Goal: Task Accomplishment & Management: Use online tool/utility

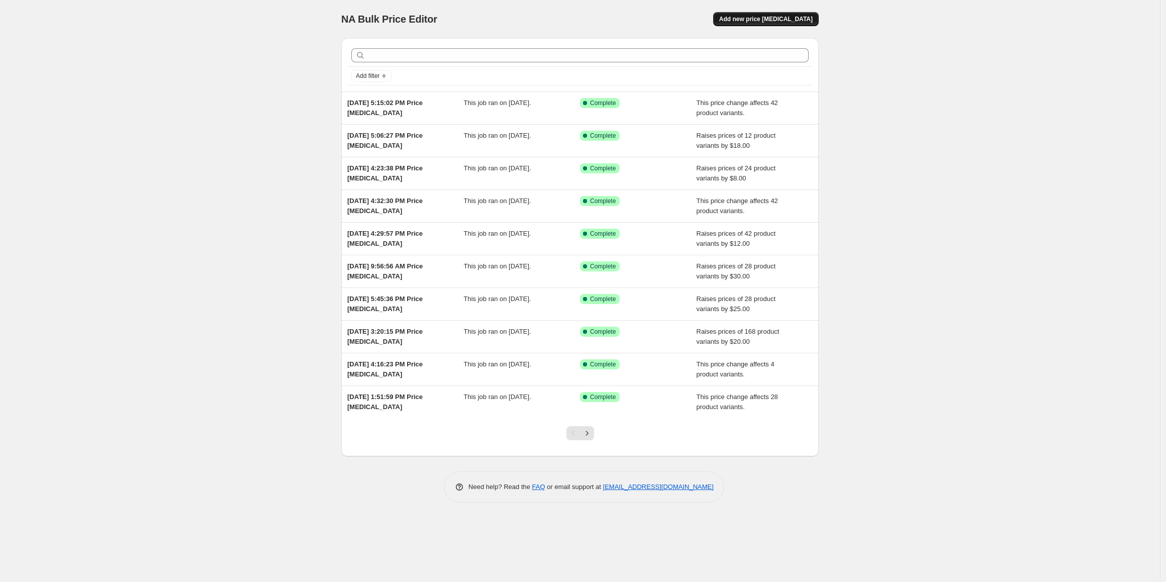
click at [769, 20] on span "Add new price [MEDICAL_DATA]" at bounding box center [767, 19] width 94 height 8
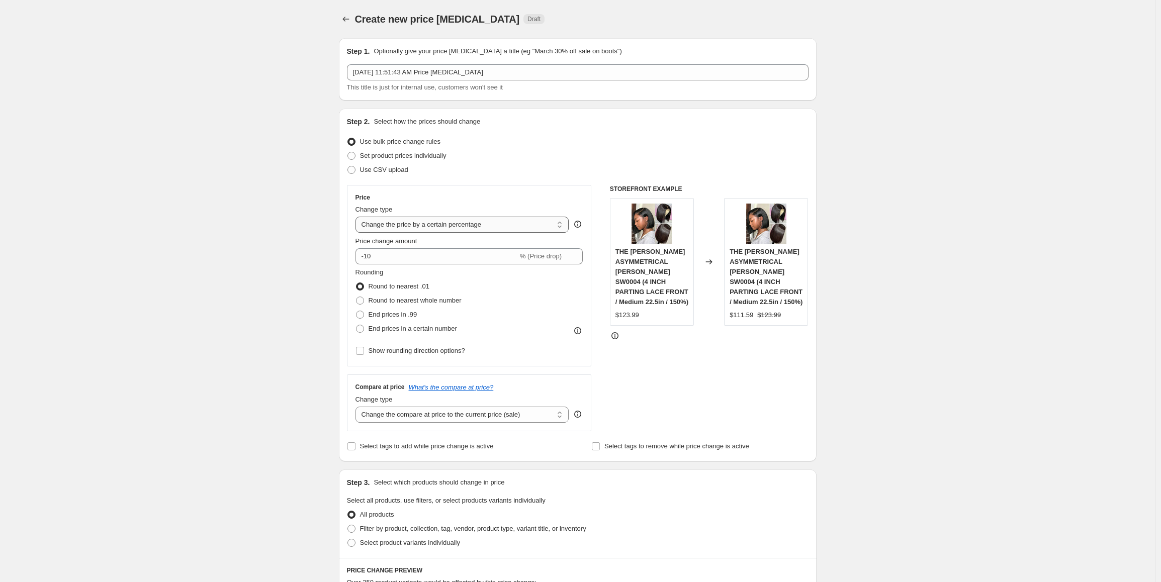
click at [435, 224] on select "Change the price to a certain amount Change the price by a certain amount Chang…" at bounding box center [462, 225] width 214 height 16
select select "by"
click at [358, 217] on select "Change the price to a certain amount Change the price by a certain amount Chang…" at bounding box center [462, 225] width 214 height 16
drag, startPoint x: 410, startPoint y: 255, endPoint x: 358, endPoint y: 257, distance: 51.8
click at [358, 257] on div "$ -10.00 (Price drop)" at bounding box center [469, 256] width 228 height 16
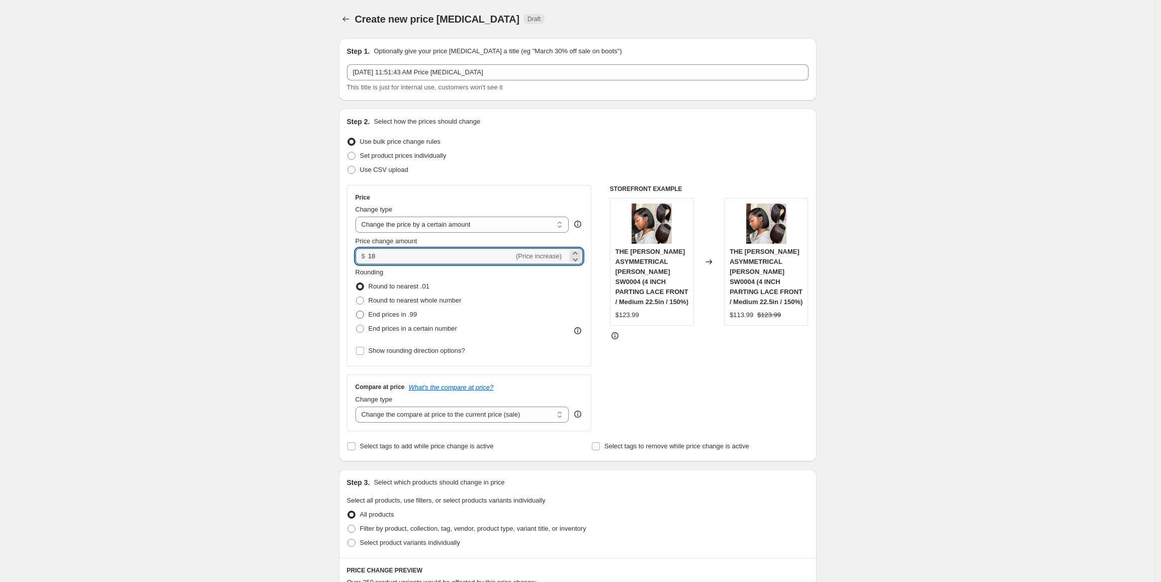
type input "18.00"
click at [397, 315] on span "End prices in .99" at bounding box center [393, 315] width 49 height 8
click at [356, 311] on input "End prices in .99" at bounding box center [356, 311] width 1 height 1
radio input "true"
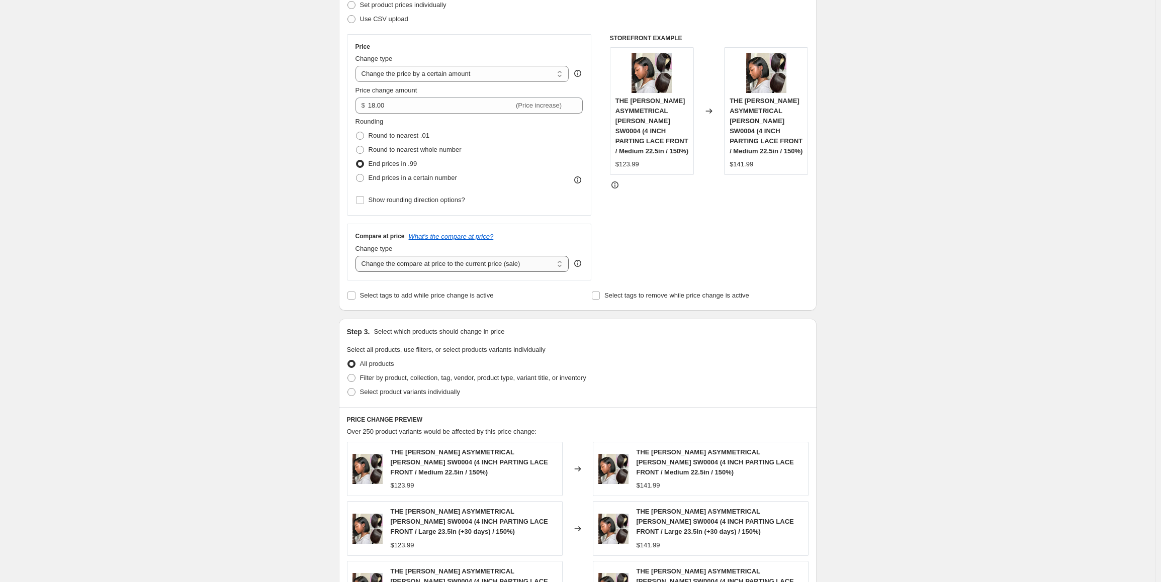
drag, startPoint x: 451, startPoint y: 264, endPoint x: 453, endPoint y: 271, distance: 6.4
click at [453, 265] on select "Change the compare at price to the current price (sale) Change the compare at p…" at bounding box center [462, 264] width 214 height 16
select select "pp"
click at [358, 256] on select "Change the compare at price to the current price (sale) Change the compare at p…" at bounding box center [462, 264] width 214 height 16
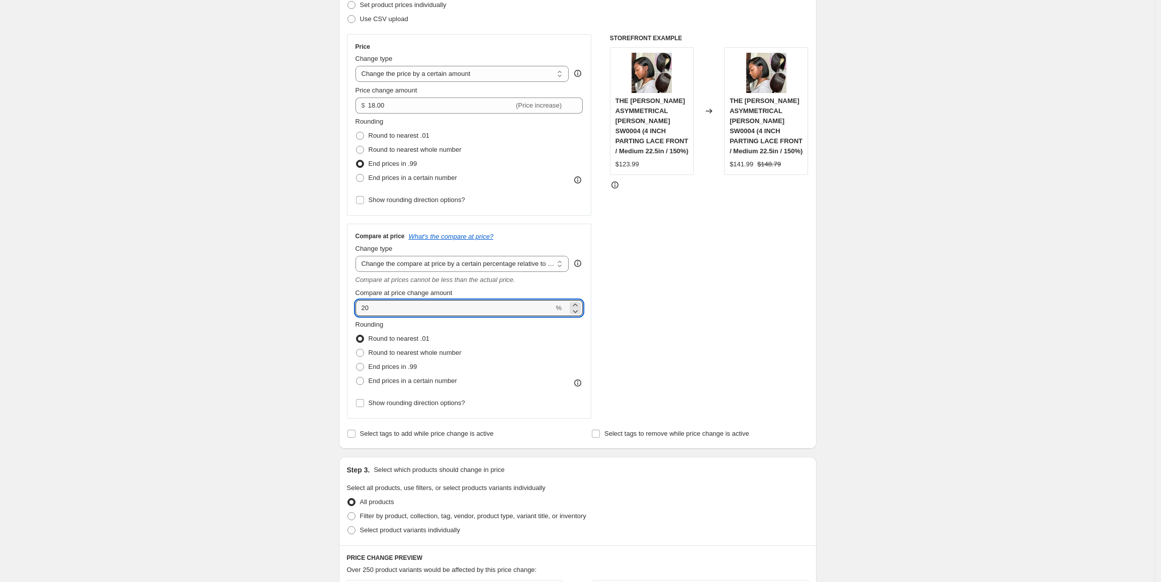
drag, startPoint x: 396, startPoint y: 311, endPoint x: 344, endPoint y: 311, distance: 51.3
click at [344, 311] on div "Step 2. Select how the prices should change Use bulk price change rules Set pro…" at bounding box center [578, 203] width 478 height 491
type input "30"
click at [404, 370] on span "End prices in .99" at bounding box center [393, 367] width 49 height 8
click at [356, 364] on input "End prices in .99" at bounding box center [356, 363] width 1 height 1
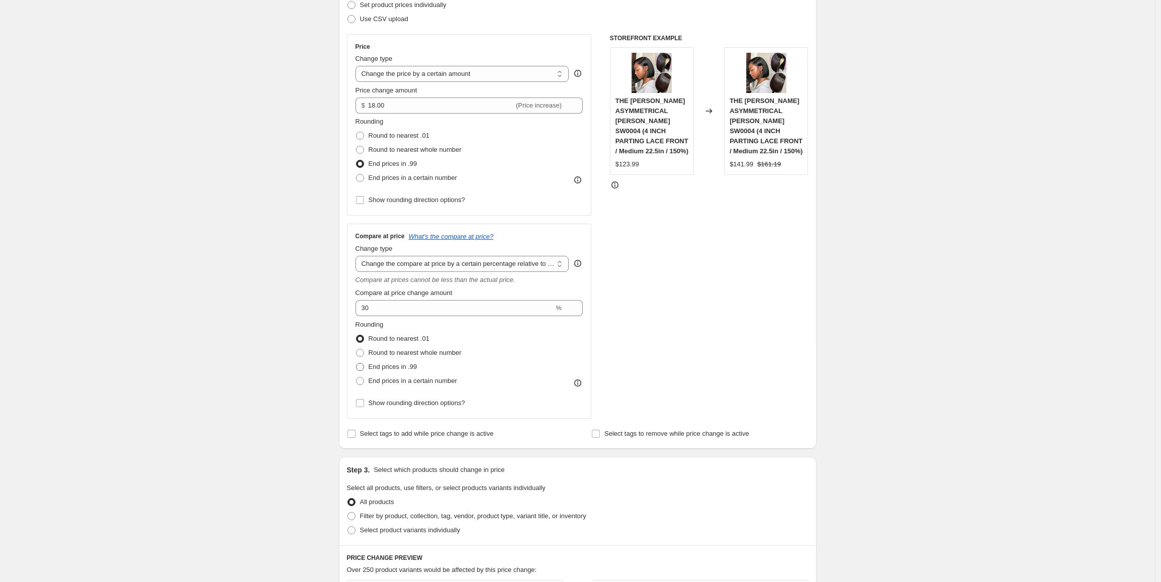
radio input "true"
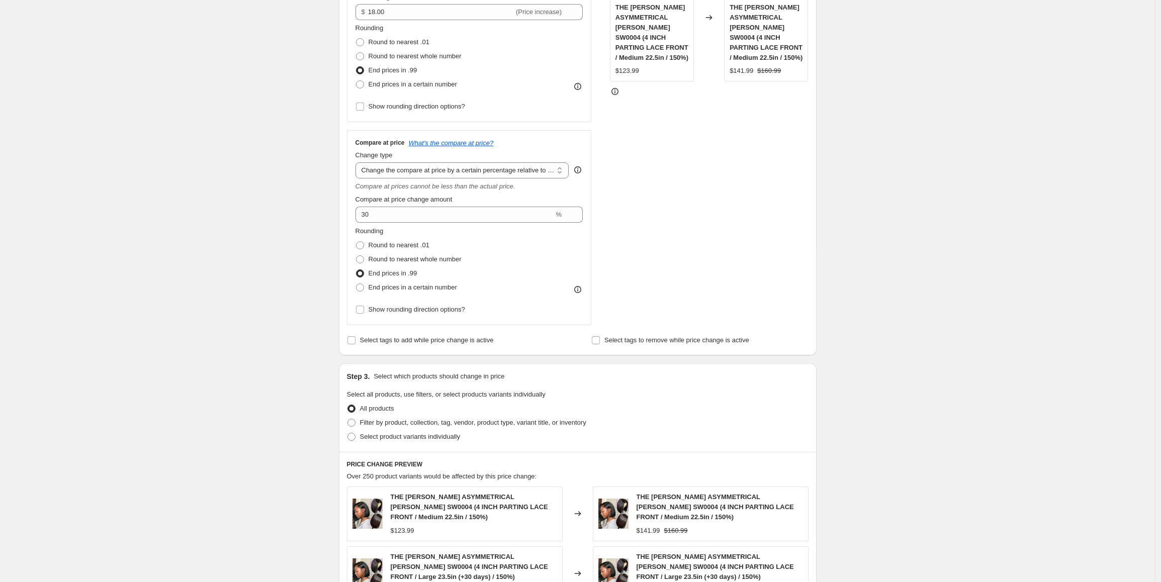
scroll to position [352, 0]
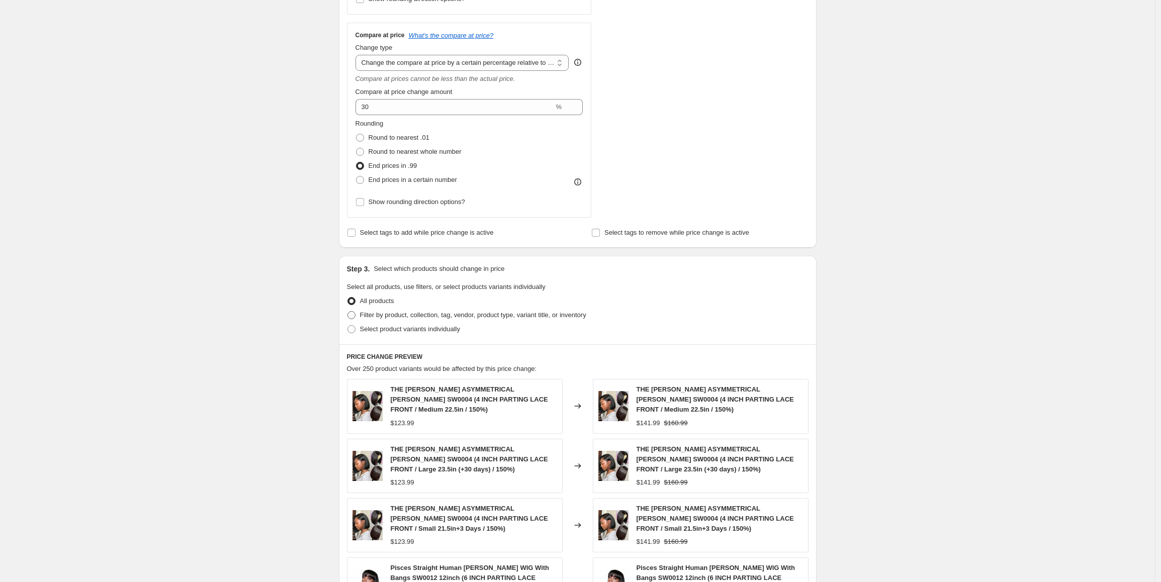
click at [492, 317] on span "Filter by product, collection, tag, vendor, product type, variant title, or inv…" at bounding box center [473, 315] width 226 height 8
click at [348, 312] on input "Filter by product, collection, tag, vendor, product type, variant title, or inv…" at bounding box center [347, 311] width 1 height 1
radio input "true"
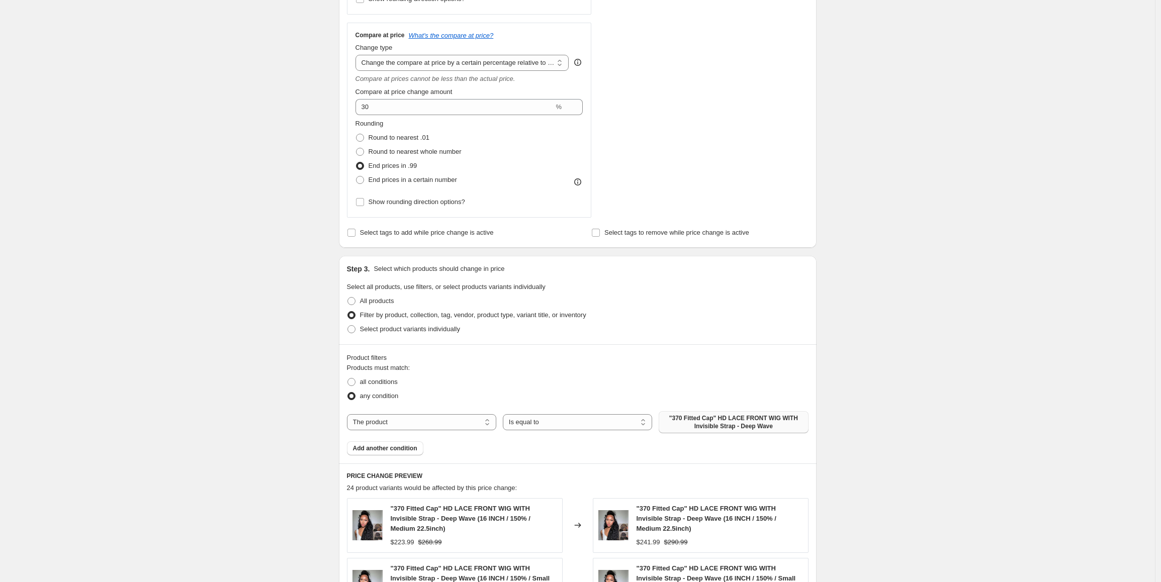
click at [720, 423] on span ""370 Fitted Cap" HD LACE FRONT WIG WITH Invisible Strap - Deep Wave" at bounding box center [733, 422] width 137 height 16
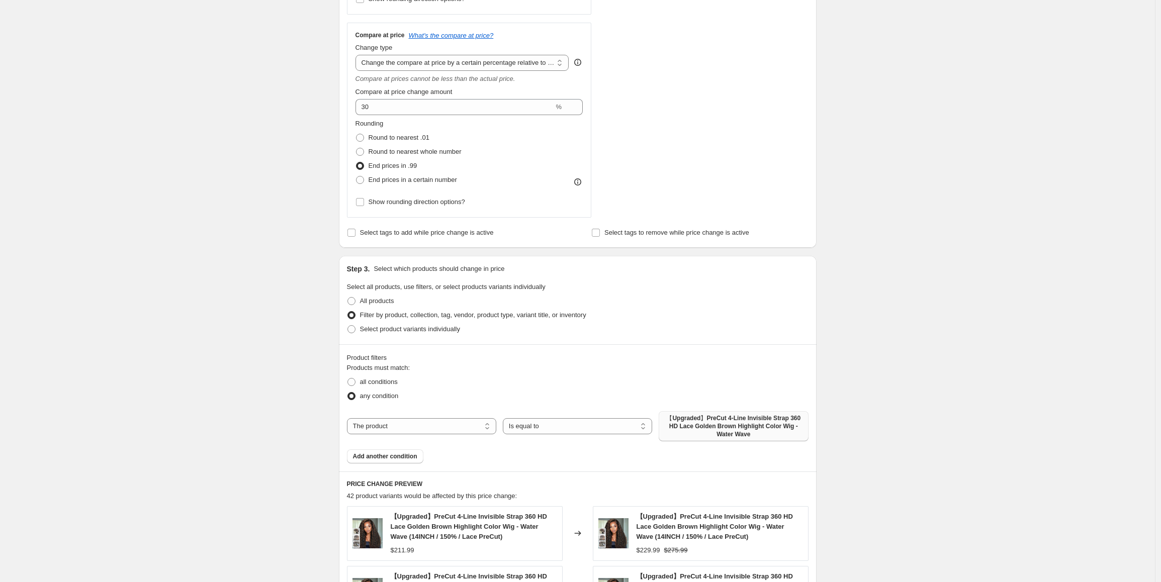
scroll to position [201, 0]
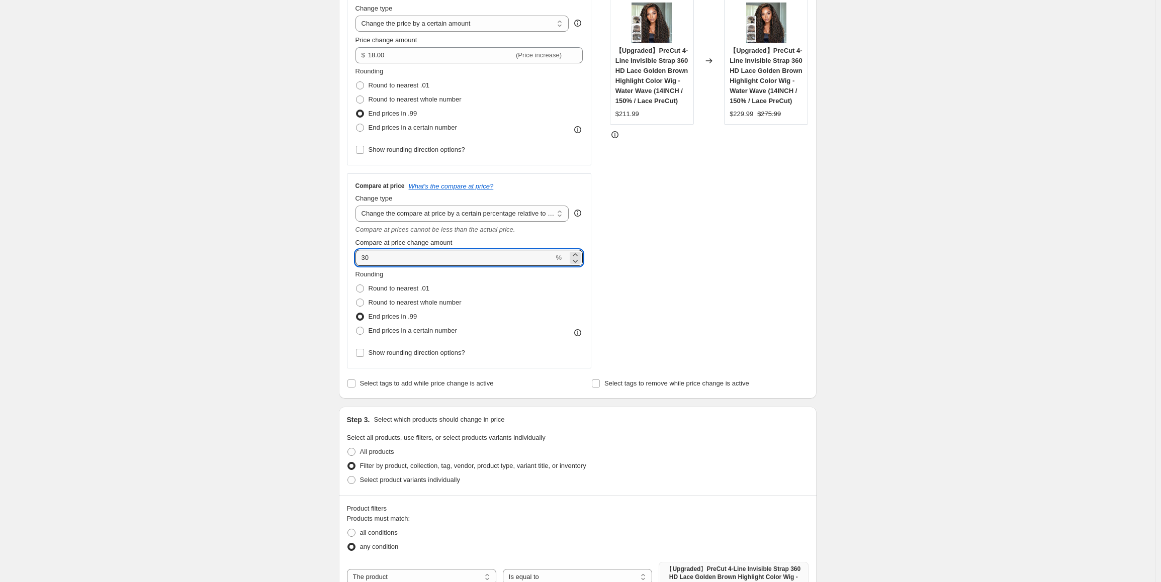
drag, startPoint x: 346, startPoint y: 257, endPoint x: 335, endPoint y: 257, distance: 10.6
click at [335, 257] on div "Step 1. Optionally give your price [MEDICAL_DATA] a title (eg "March 30% off sa…" at bounding box center [574, 451] width 486 height 1245
click at [220, 320] on div "Create new price [MEDICAL_DATA]. This page is ready Create new price [MEDICAL_D…" at bounding box center [577, 467] width 1155 height 1337
drag, startPoint x: 376, startPoint y: 262, endPoint x: 355, endPoint y: 261, distance: 20.1
click at [355, 261] on div "Compare at price What's the compare at price? Change type Change the compare at…" at bounding box center [469, 270] width 245 height 195
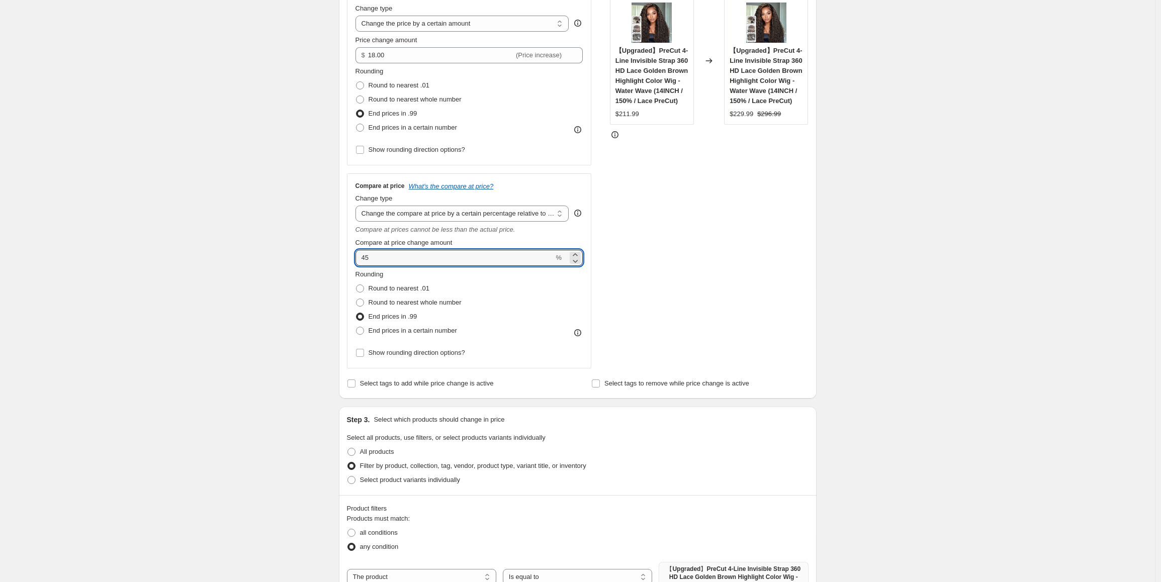
click at [270, 286] on div "Create new price [MEDICAL_DATA]. This page is ready Create new price [MEDICAL_D…" at bounding box center [577, 467] width 1155 height 1337
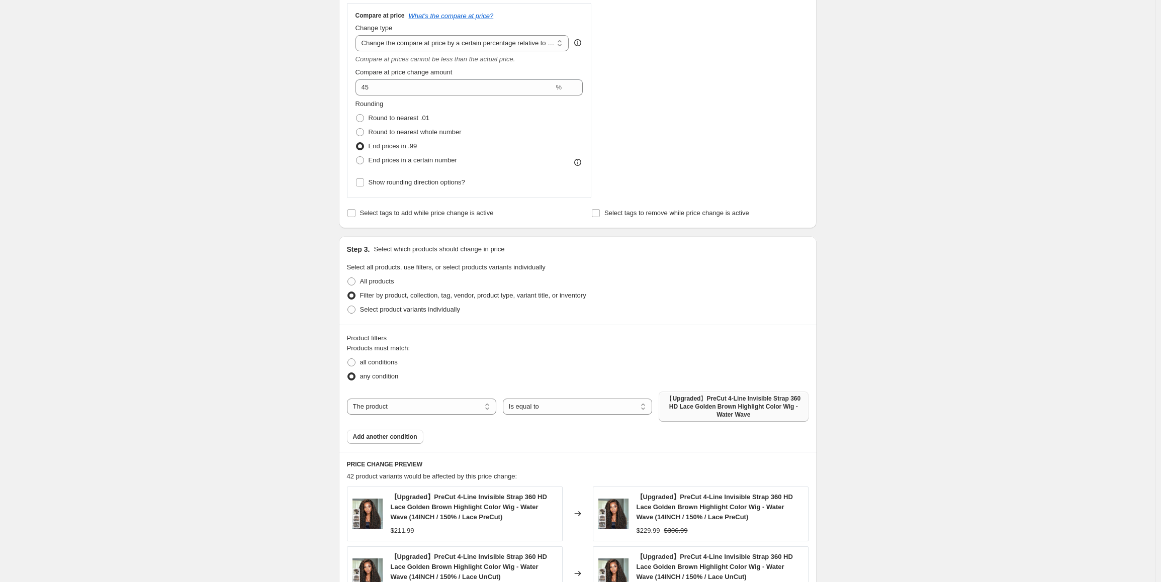
scroll to position [352, 0]
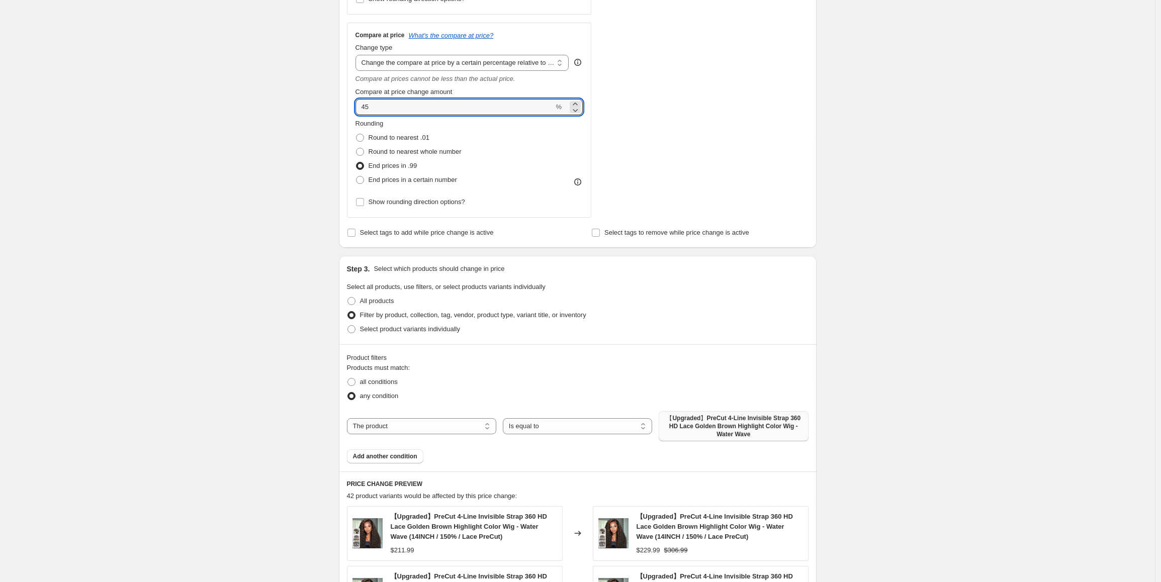
drag, startPoint x: 381, startPoint y: 106, endPoint x: 353, endPoint y: 102, distance: 27.4
click at [353, 102] on div "Compare at price What's the compare at price? Change type Change the compare at…" at bounding box center [469, 120] width 245 height 195
type input "50"
click at [242, 394] on div "Create new price [MEDICAL_DATA]. This page is ready Create new price [MEDICAL_D…" at bounding box center [577, 316] width 1155 height 1337
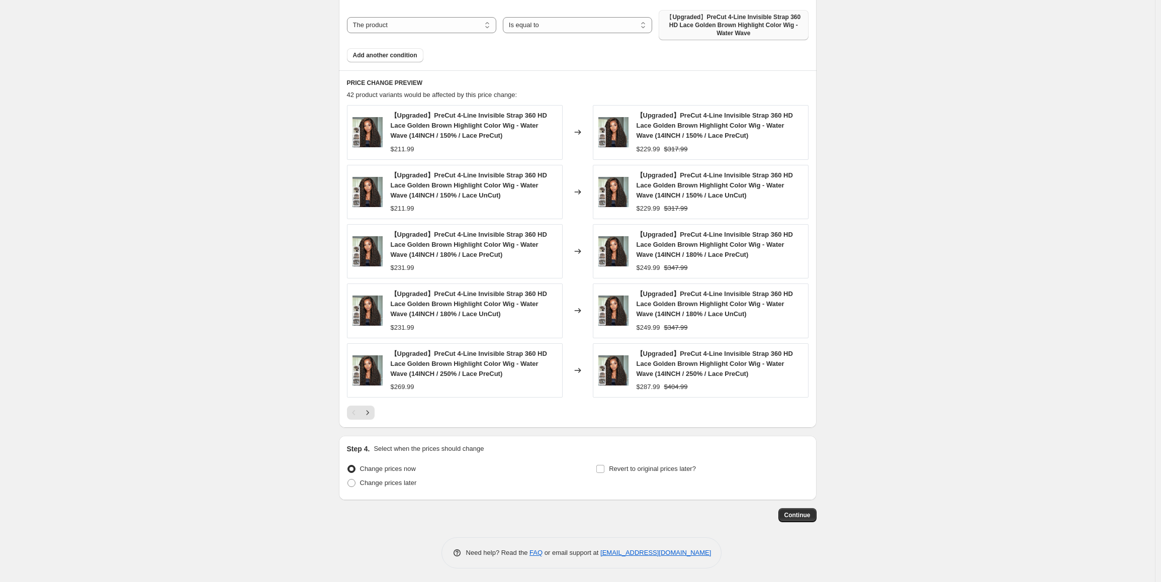
scroll to position [755, 0]
click at [799, 517] on span "Continue" at bounding box center [797, 514] width 26 height 8
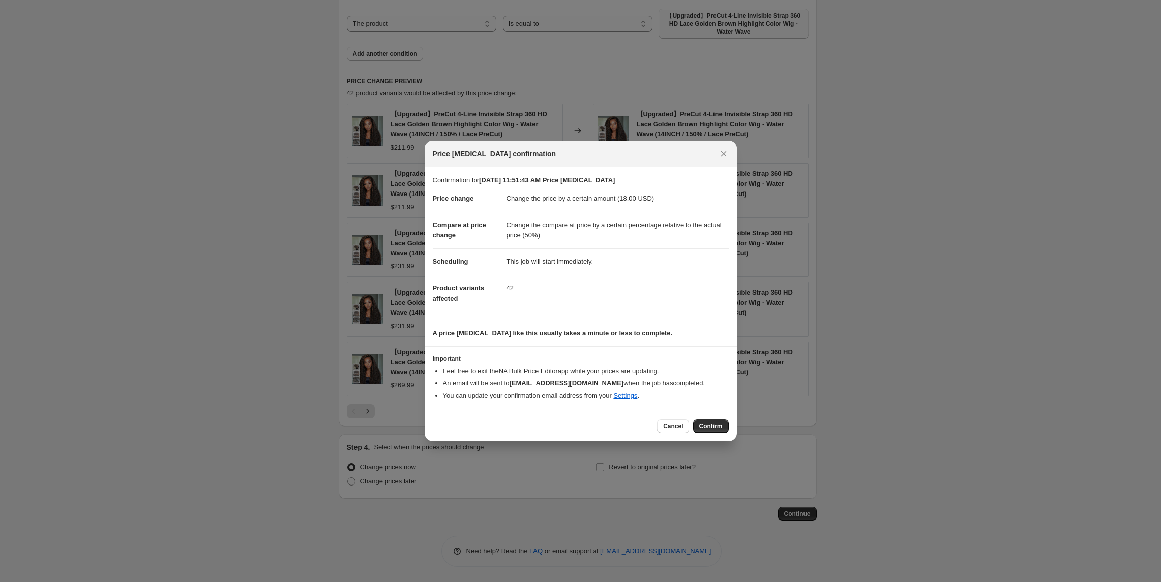
click at [714, 434] on div "Cancel Confirm" at bounding box center [581, 426] width 312 height 31
click at [713, 431] on button "Confirm" at bounding box center [710, 426] width 35 height 14
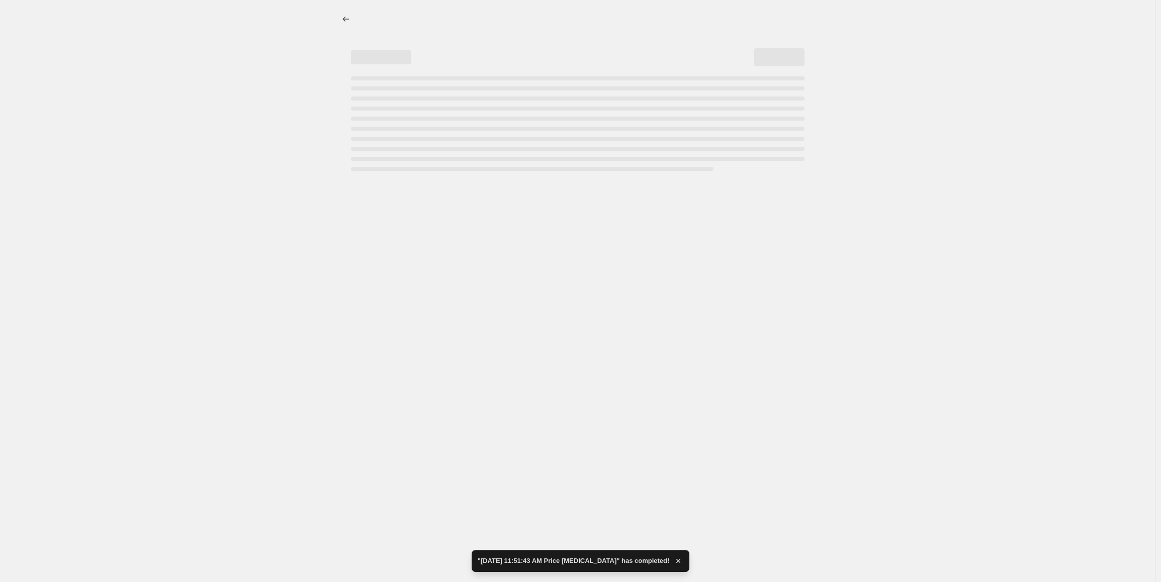
select select "by"
select select "pp"
